Goal: Task Accomplishment & Management: Complete application form

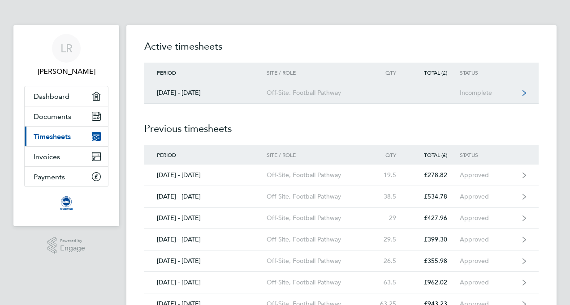
click at [320, 90] on div "Off-Site, Football Pathway" at bounding box center [317, 93] width 103 height 8
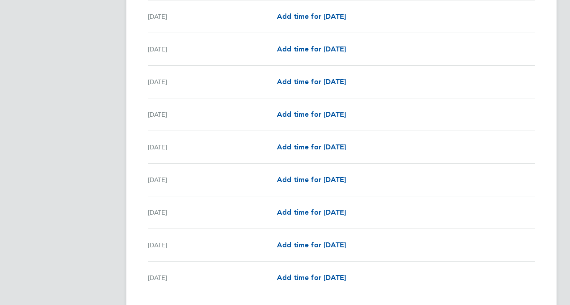
scroll to position [672, 0]
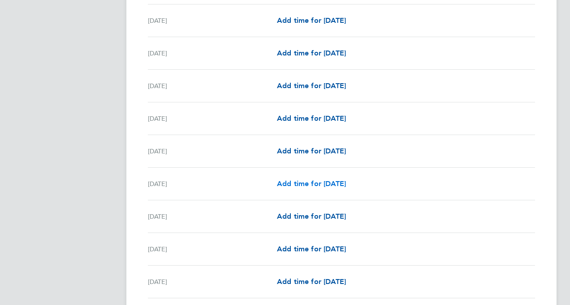
click at [307, 186] on span "Add time for [DATE]" at bounding box center [311, 184] width 69 height 9
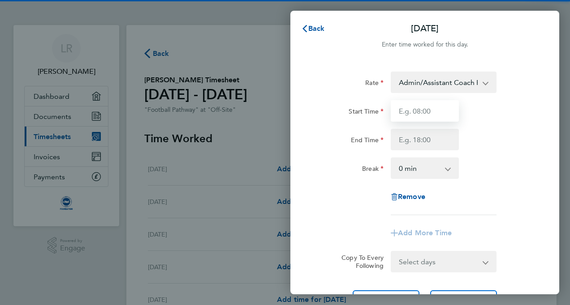
click at [431, 108] on input "Start Time" at bounding box center [424, 110] width 68 height 21
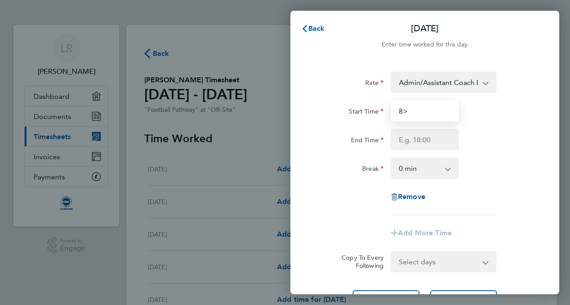
type input "8"
type input "08:15"
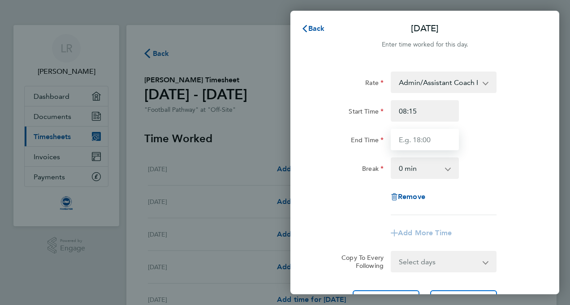
click at [430, 145] on input "End Time" at bounding box center [424, 139] width 68 height 21
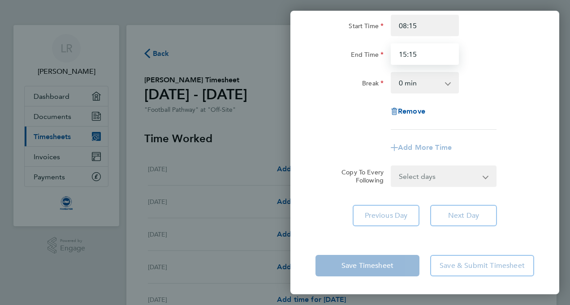
type input "15:15"
click at [378, 257] on div "Save Timesheet Save & Submit Timesheet" at bounding box center [424, 265] width 269 height 57
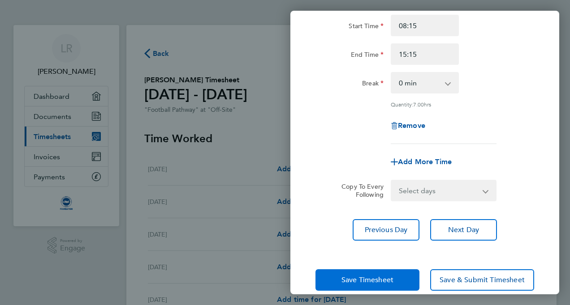
click at [378, 277] on span "Save Timesheet" at bounding box center [367, 280] width 52 height 9
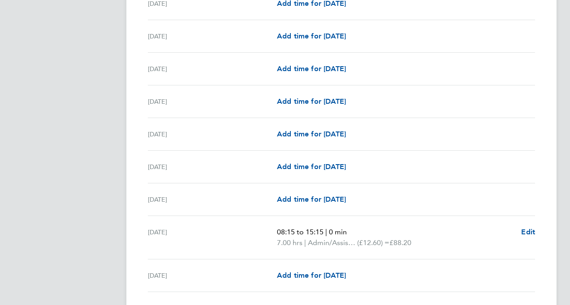
scroll to position [806, 0]
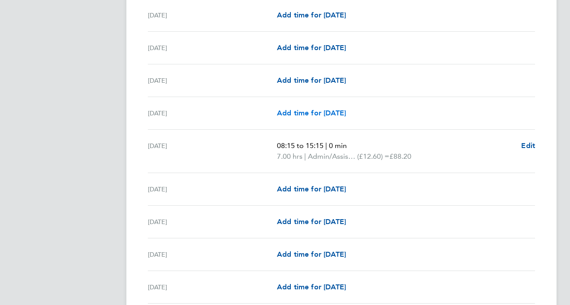
click at [336, 111] on span "Add time for [DATE]" at bounding box center [311, 113] width 69 height 9
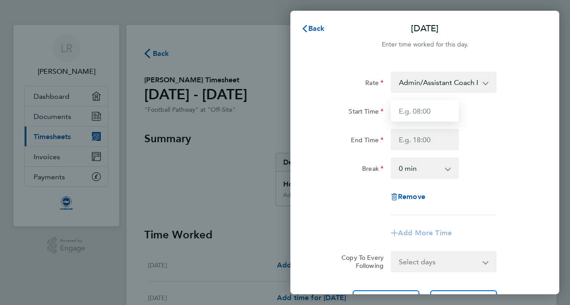
click at [443, 105] on input "Start Time" at bounding box center [424, 110] width 68 height 21
type input "08:15"
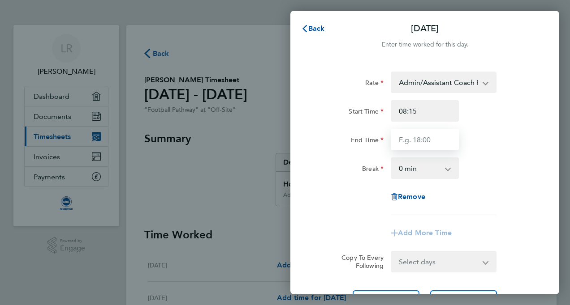
type input "15:15"
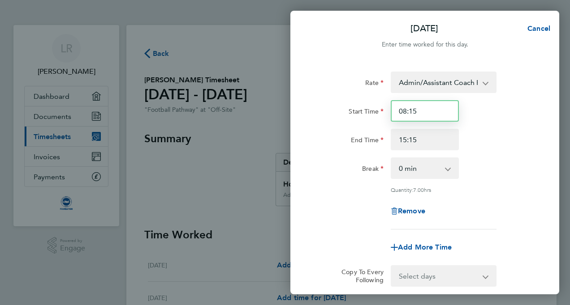
scroll to position [99, 0]
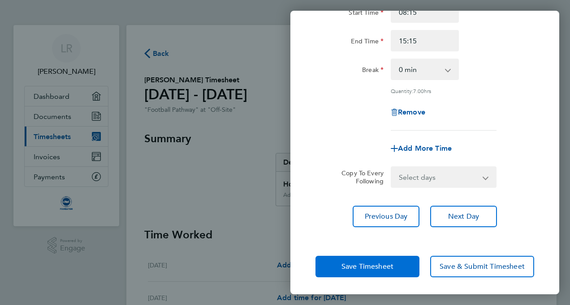
click at [389, 261] on button "Save Timesheet" at bounding box center [367, 266] width 104 height 21
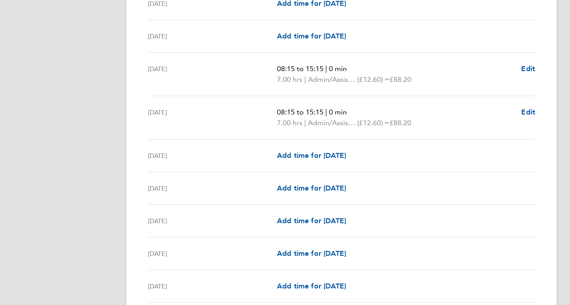
scroll to position [896, 0]
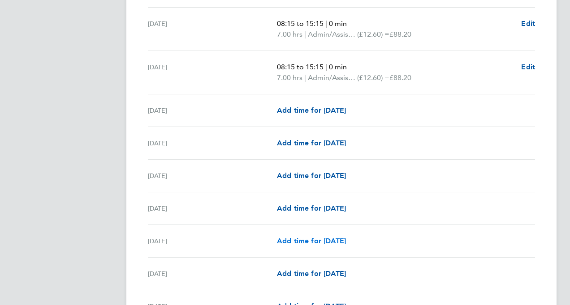
click at [306, 241] on span "Add time for [DATE]" at bounding box center [311, 241] width 69 height 9
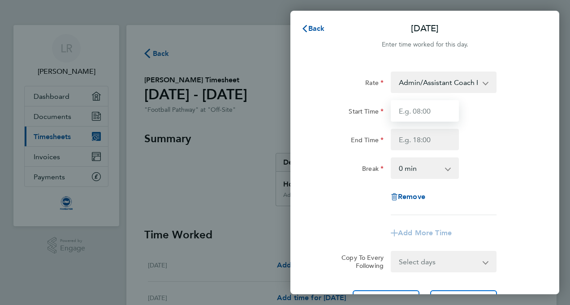
click at [439, 109] on input "Start Time" at bounding box center [424, 110] width 68 height 21
type input "08:15"
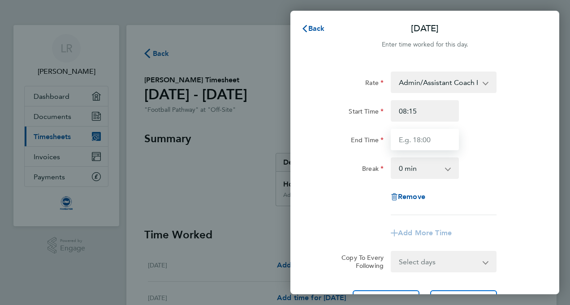
type input "15:15"
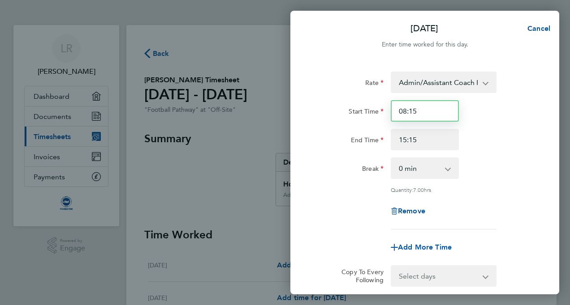
scroll to position [99, 0]
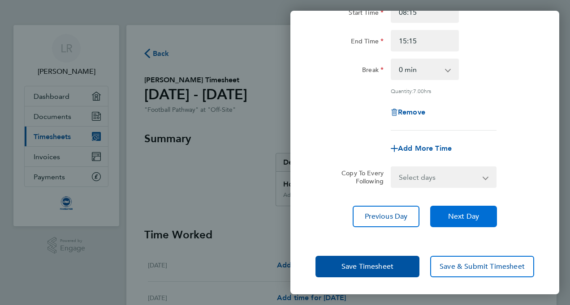
click at [461, 210] on button "Next Day" at bounding box center [463, 216] width 67 height 21
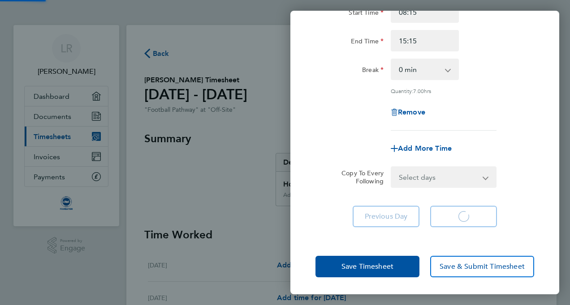
scroll to position [86, 0]
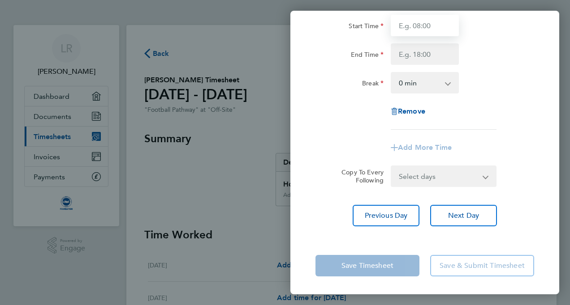
click at [416, 22] on input "Start Time" at bounding box center [424, 25] width 68 height 21
type input "08:15"
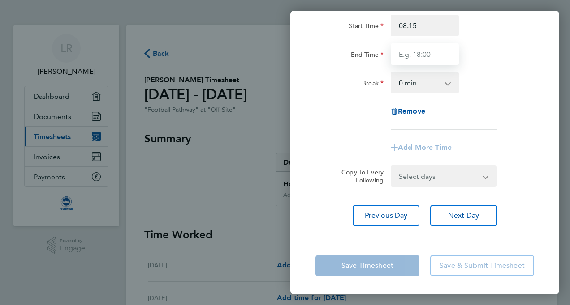
type input "15:15"
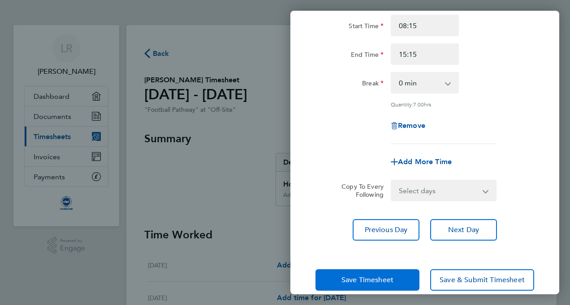
click at [377, 279] on span "Save Timesheet" at bounding box center [367, 280] width 52 height 9
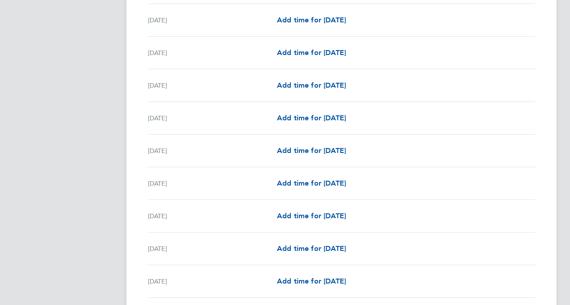
scroll to position [309, 0]
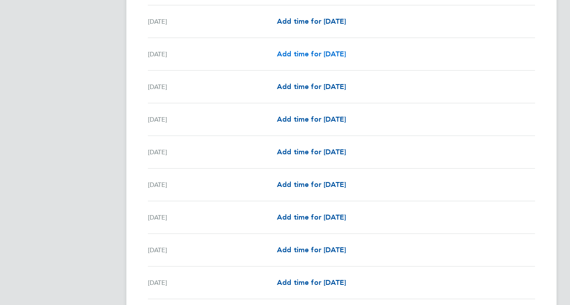
click at [317, 54] on span "Add time for [DATE]" at bounding box center [311, 54] width 69 height 9
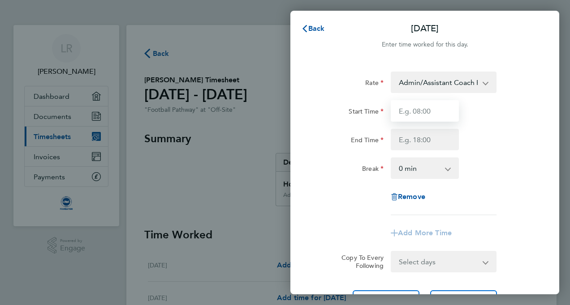
click at [410, 110] on input "Start Time" at bounding box center [424, 110] width 68 height 21
type input "08:15"
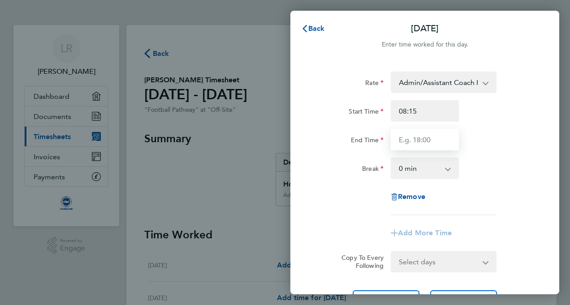
type input "15:15"
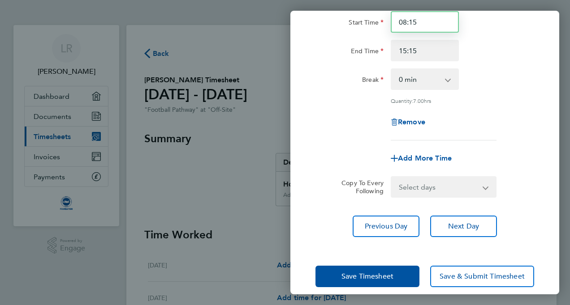
scroll to position [99, 0]
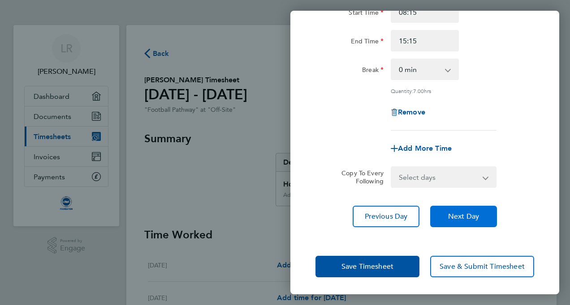
click at [456, 213] on span "Next Day" at bounding box center [463, 216] width 31 height 9
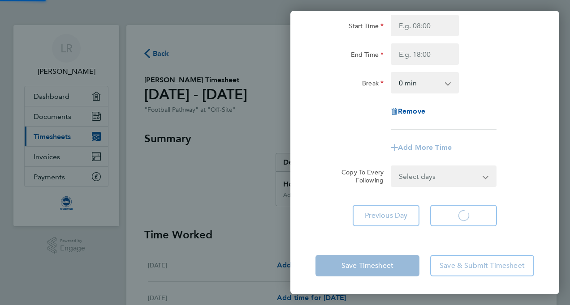
scroll to position [86, 0]
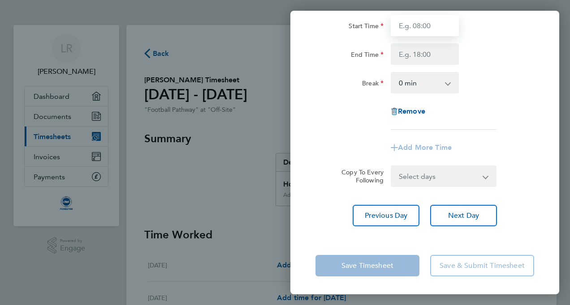
click at [430, 29] on input "Start Time" at bounding box center [424, 25] width 68 height 21
type input "08:15"
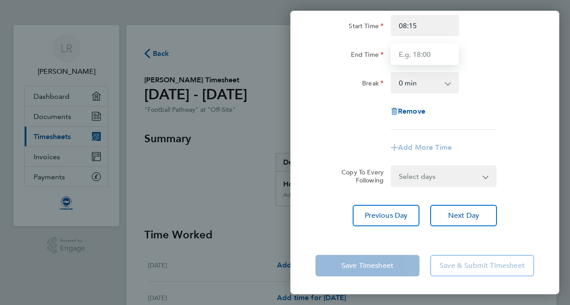
type input "15:15"
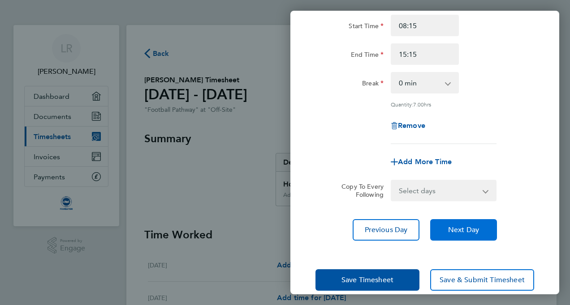
click at [456, 233] on span "Next Day" at bounding box center [463, 230] width 31 height 9
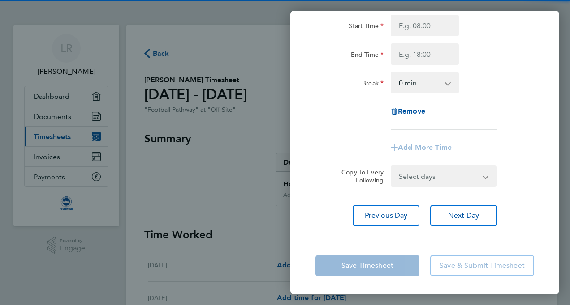
click at [412, 26] on input "Start Time" at bounding box center [424, 25] width 68 height 21
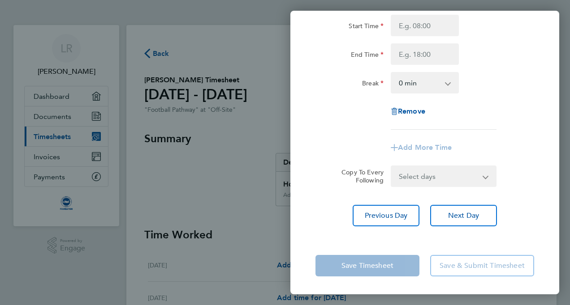
type input "08:15"
type input "15:15"
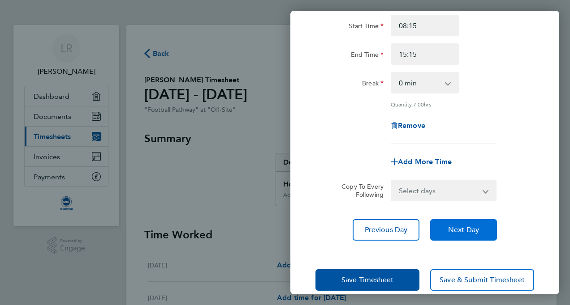
click at [466, 237] on button "Next Day" at bounding box center [463, 229] width 67 height 21
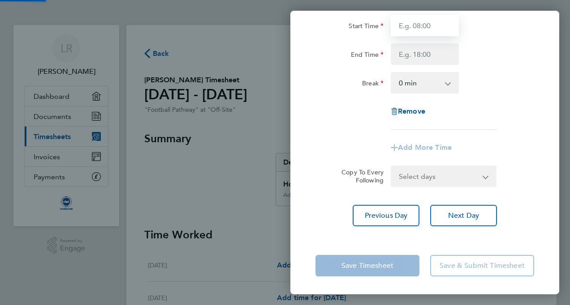
click at [412, 27] on input "Start Time" at bounding box center [424, 25] width 68 height 21
type input "08:15"
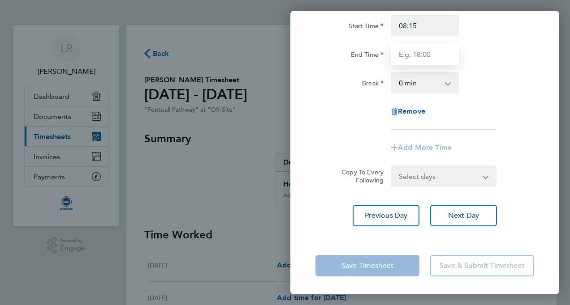
type input "15:15"
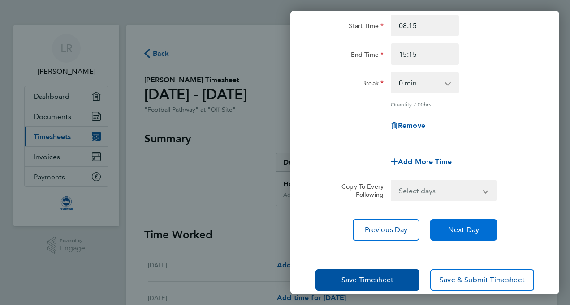
click at [470, 232] on span "Next Day" at bounding box center [463, 230] width 31 height 9
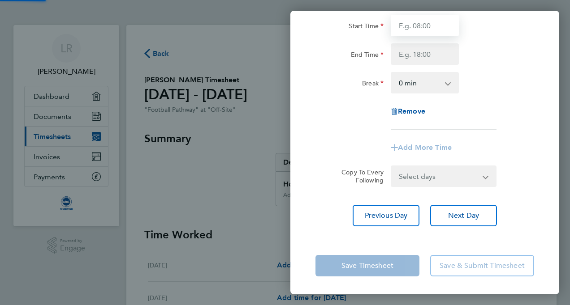
click at [413, 23] on input "Start Time" at bounding box center [424, 25] width 68 height 21
type input "08:15"
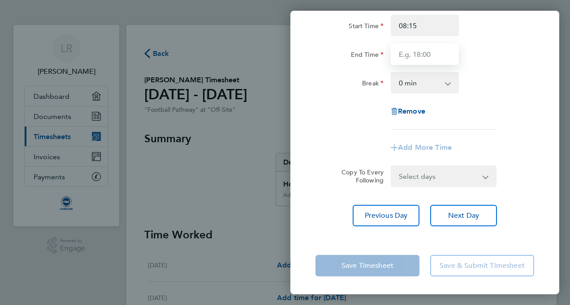
type input "15:15"
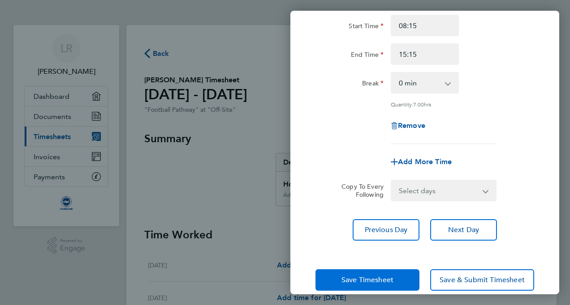
click at [390, 274] on button "Save Timesheet" at bounding box center [367, 280] width 104 height 21
